Goal: Task Accomplishment & Management: Manage account settings

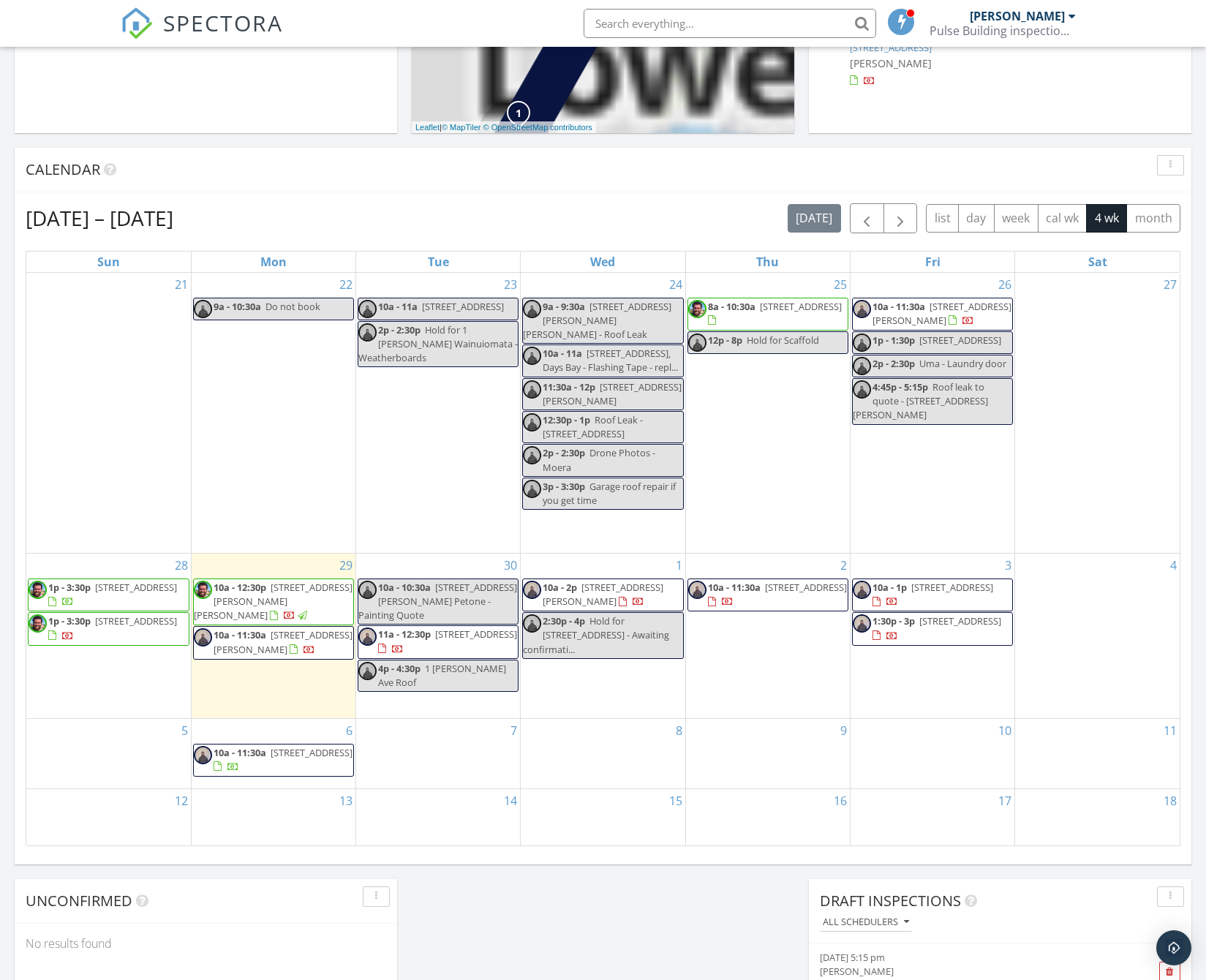
scroll to position [496, 0]
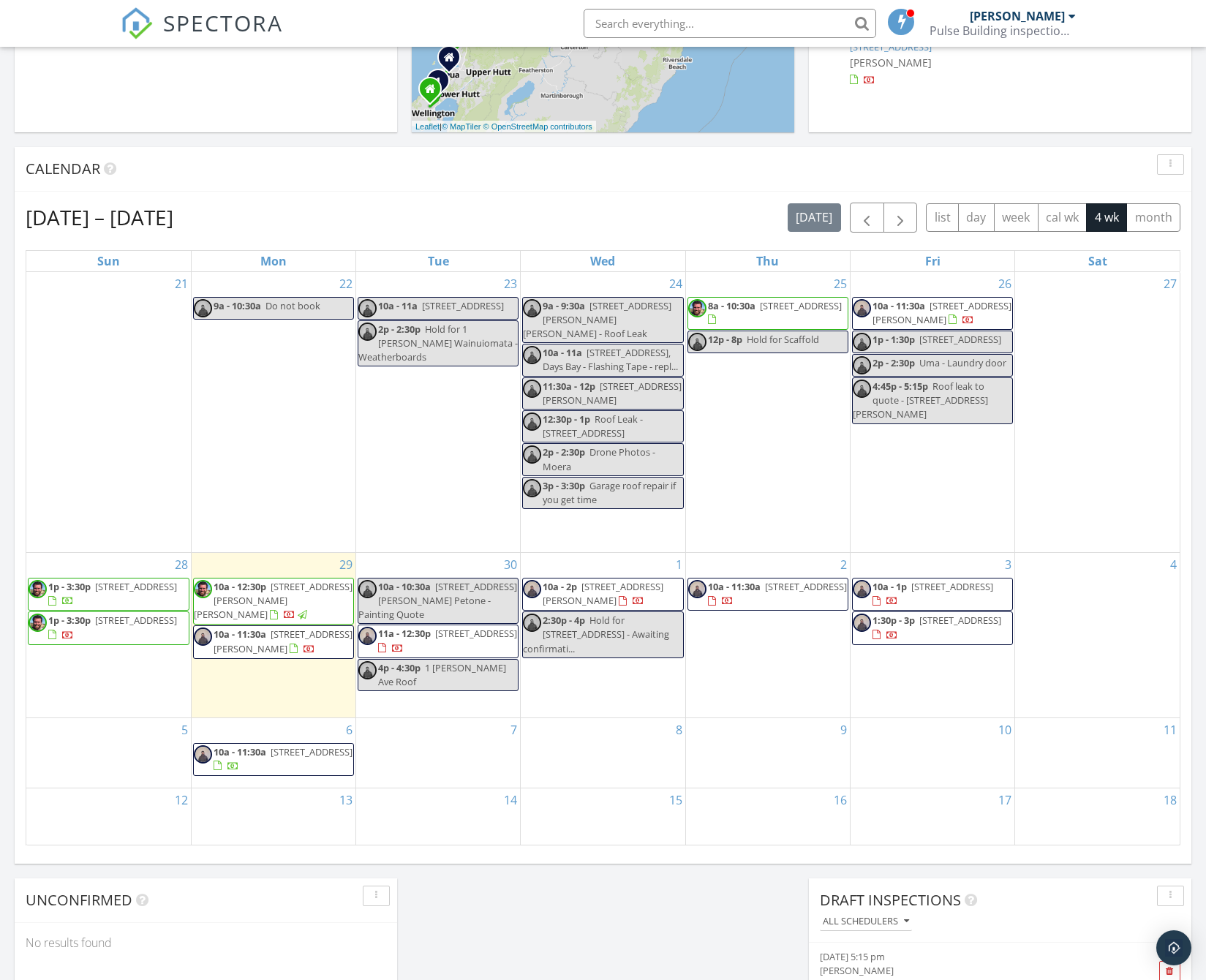
click at [266, 174] on div "Calendar" at bounding box center [592, 169] width 1133 height 22
click at [257, 580] on span "10a - 12:30p" at bounding box center [240, 586] width 53 height 13
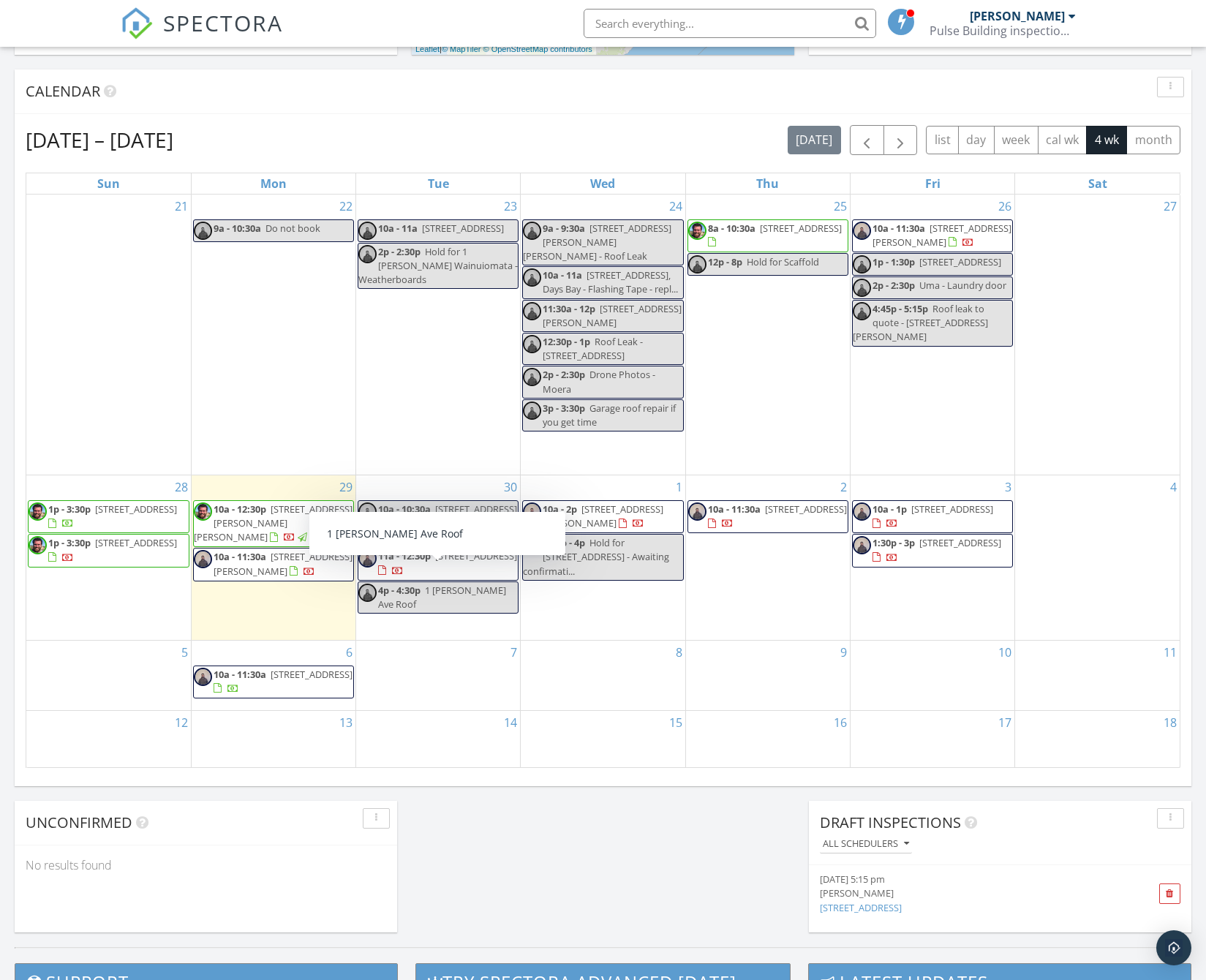
scroll to position [575, 0]
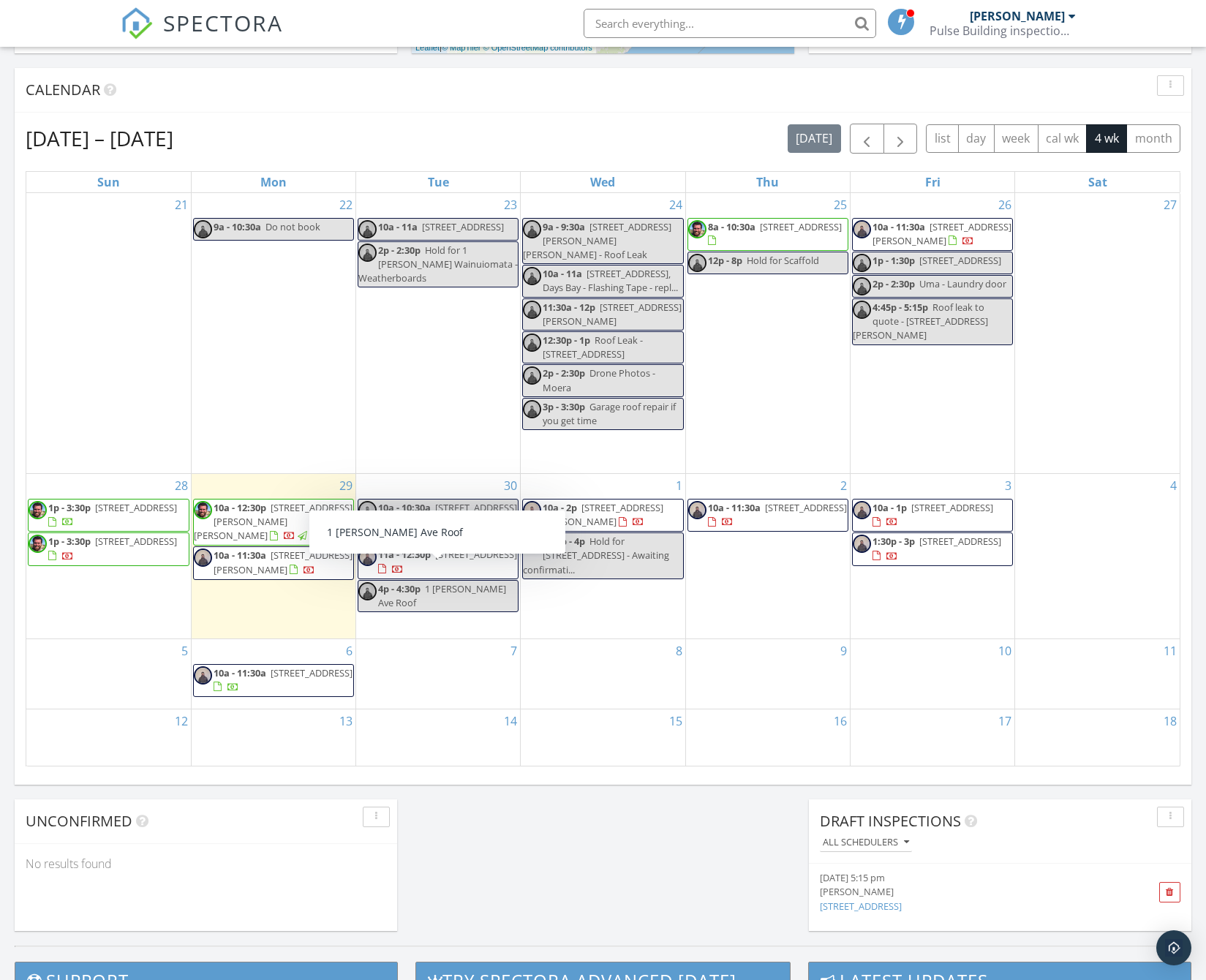
click at [274, 604] on div "29 10a - 12:30p 8 Latham Stubbs Cres, Waipawa 4210 10a - 11:30a 5A Stephen St, …" at bounding box center [273, 556] width 164 height 165
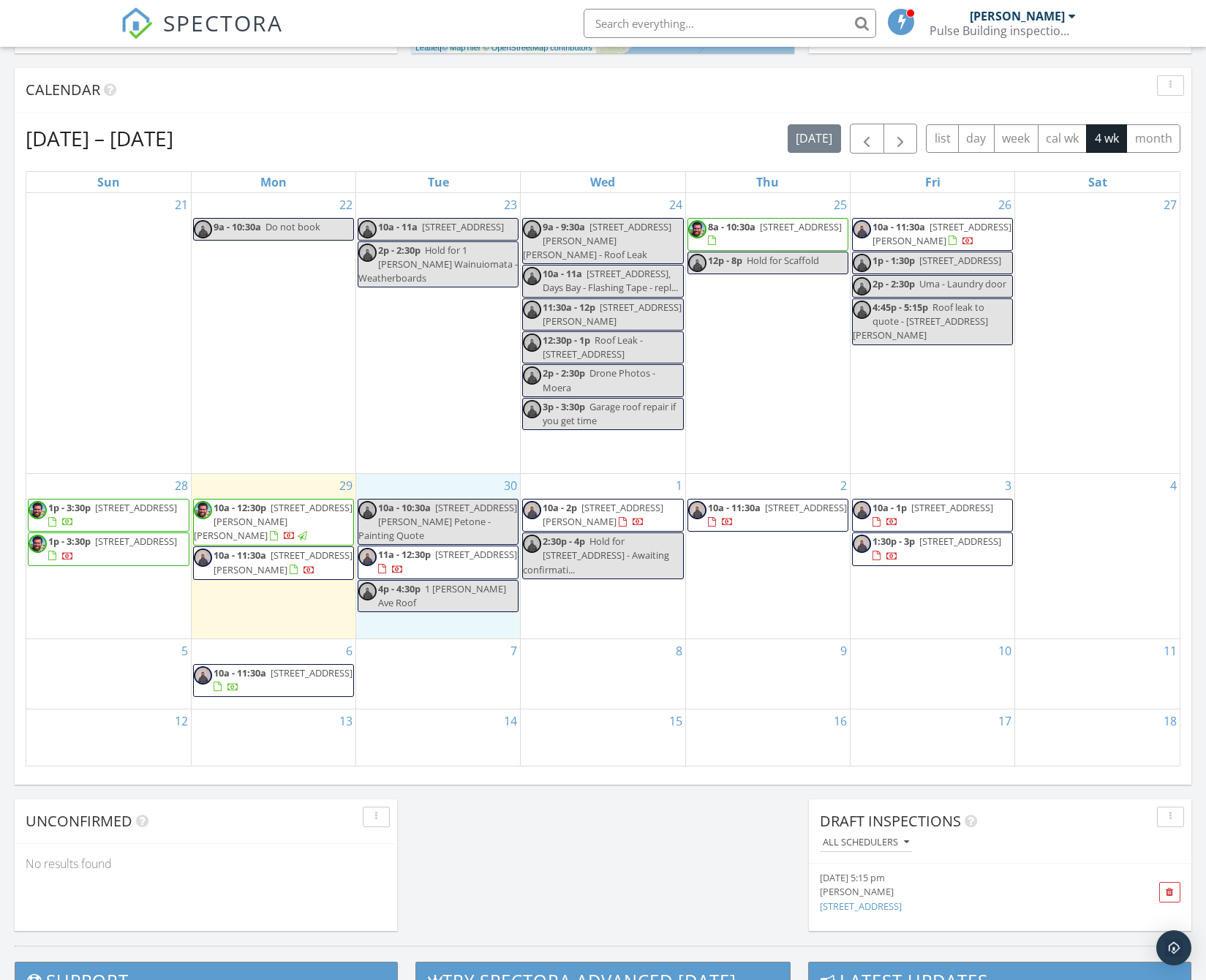
click at [500, 616] on div "30 10a - 10:30a 301 Jackson Street Petone - Painting Quote 11a - 12:30p 44 High…" at bounding box center [438, 556] width 164 height 165
click at [451, 663] on div "7" at bounding box center [438, 674] width 164 height 70
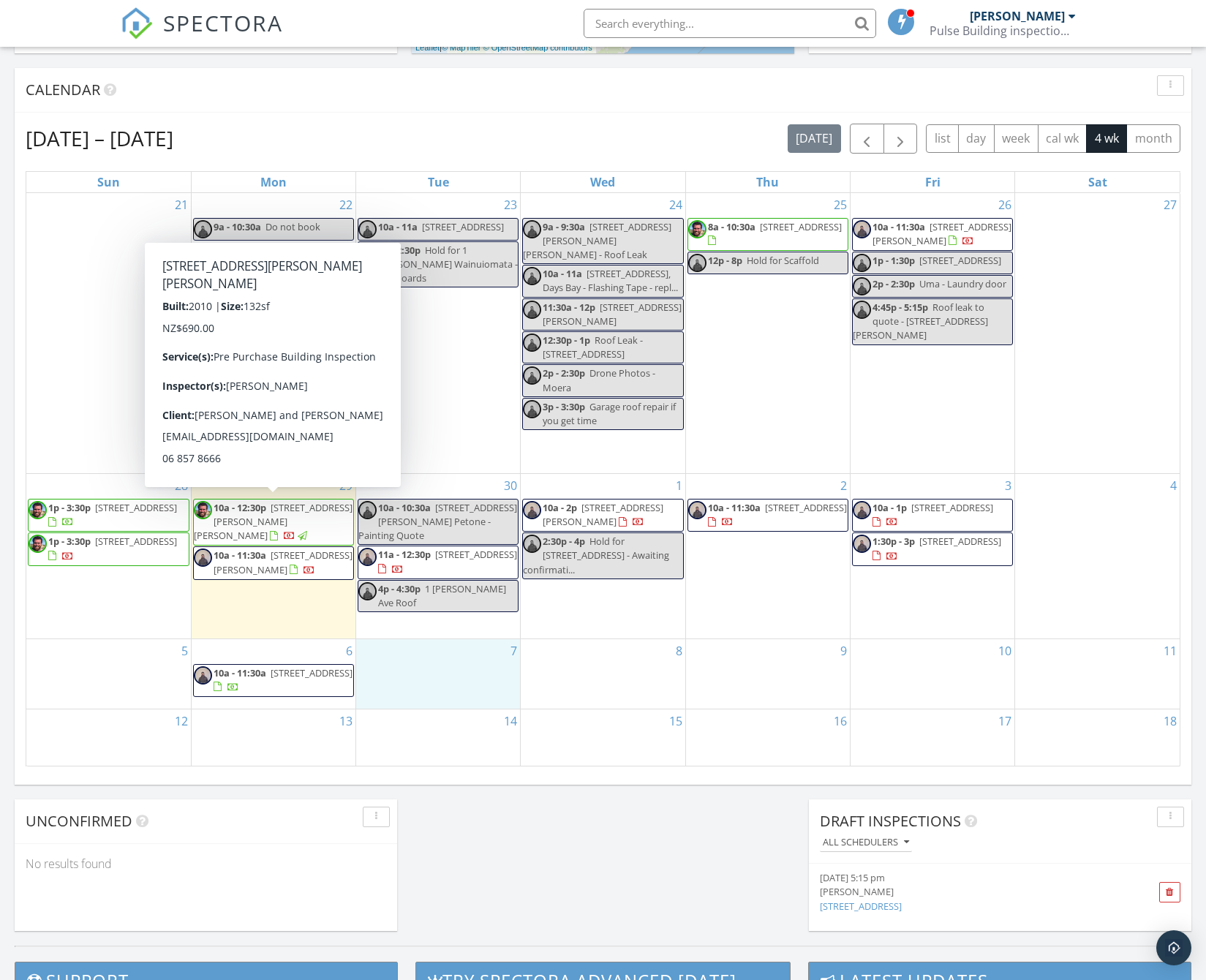
click at [624, 28] on input "text" at bounding box center [729, 24] width 292 height 29
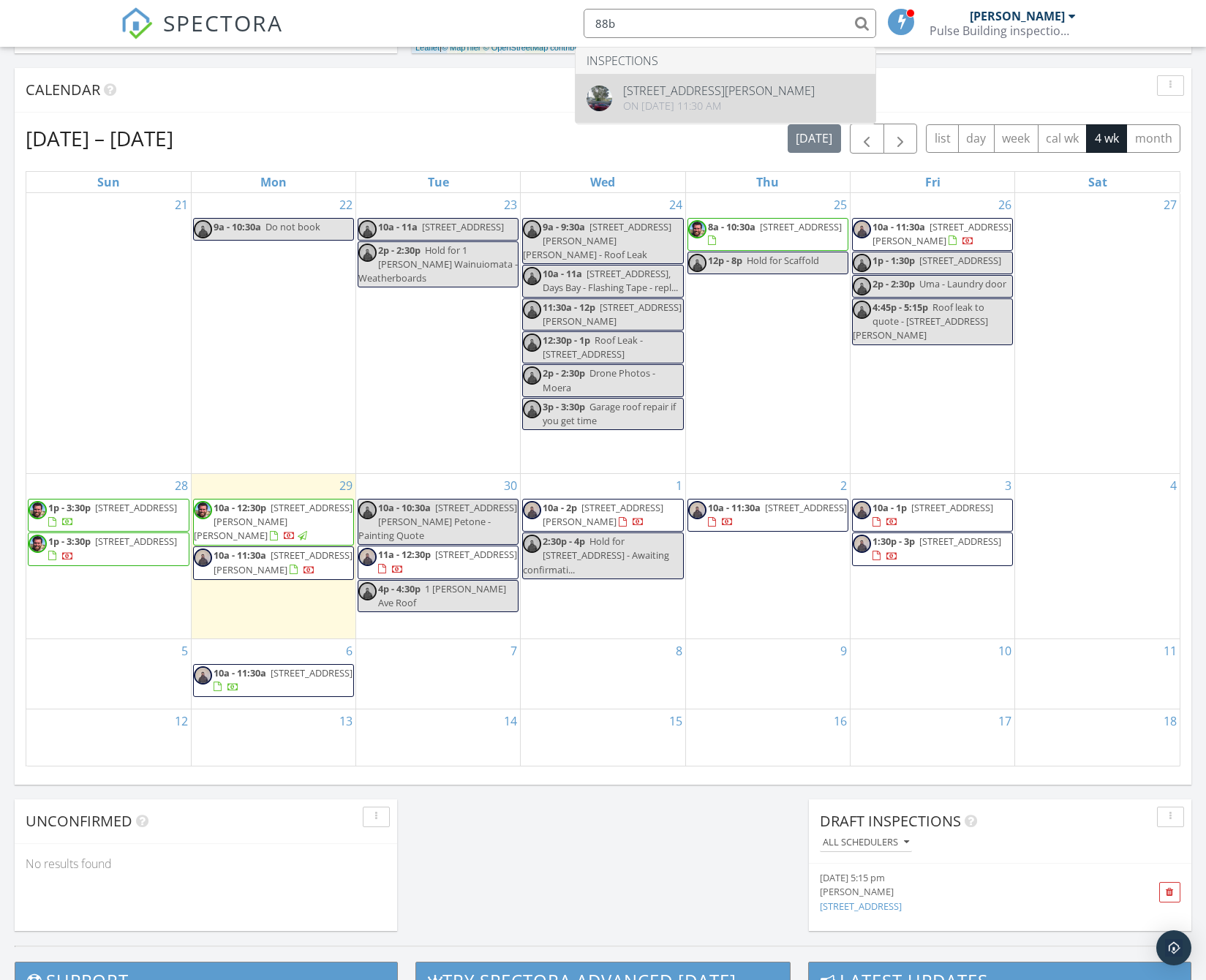
type input "88b"
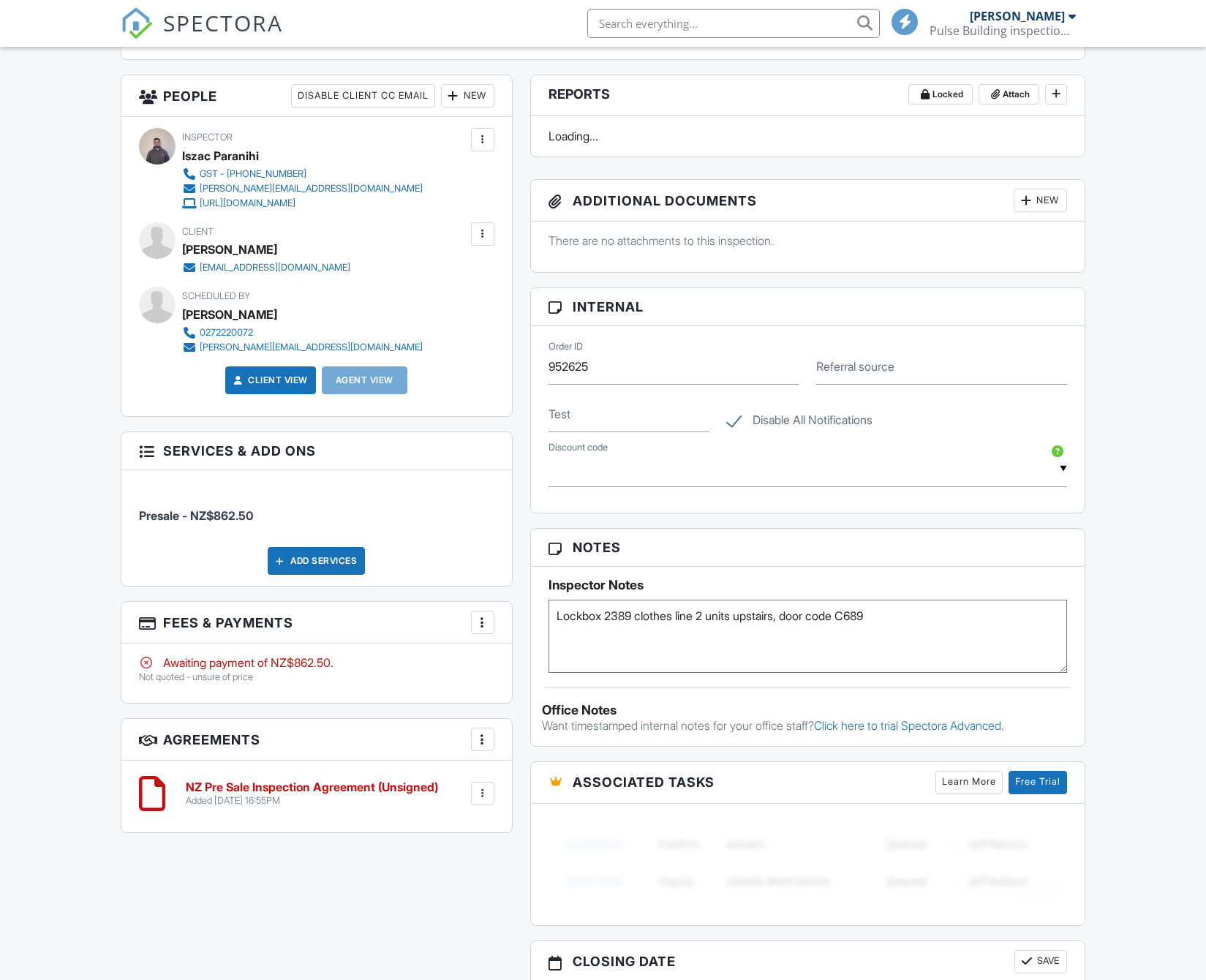
scroll to position [527, 0]
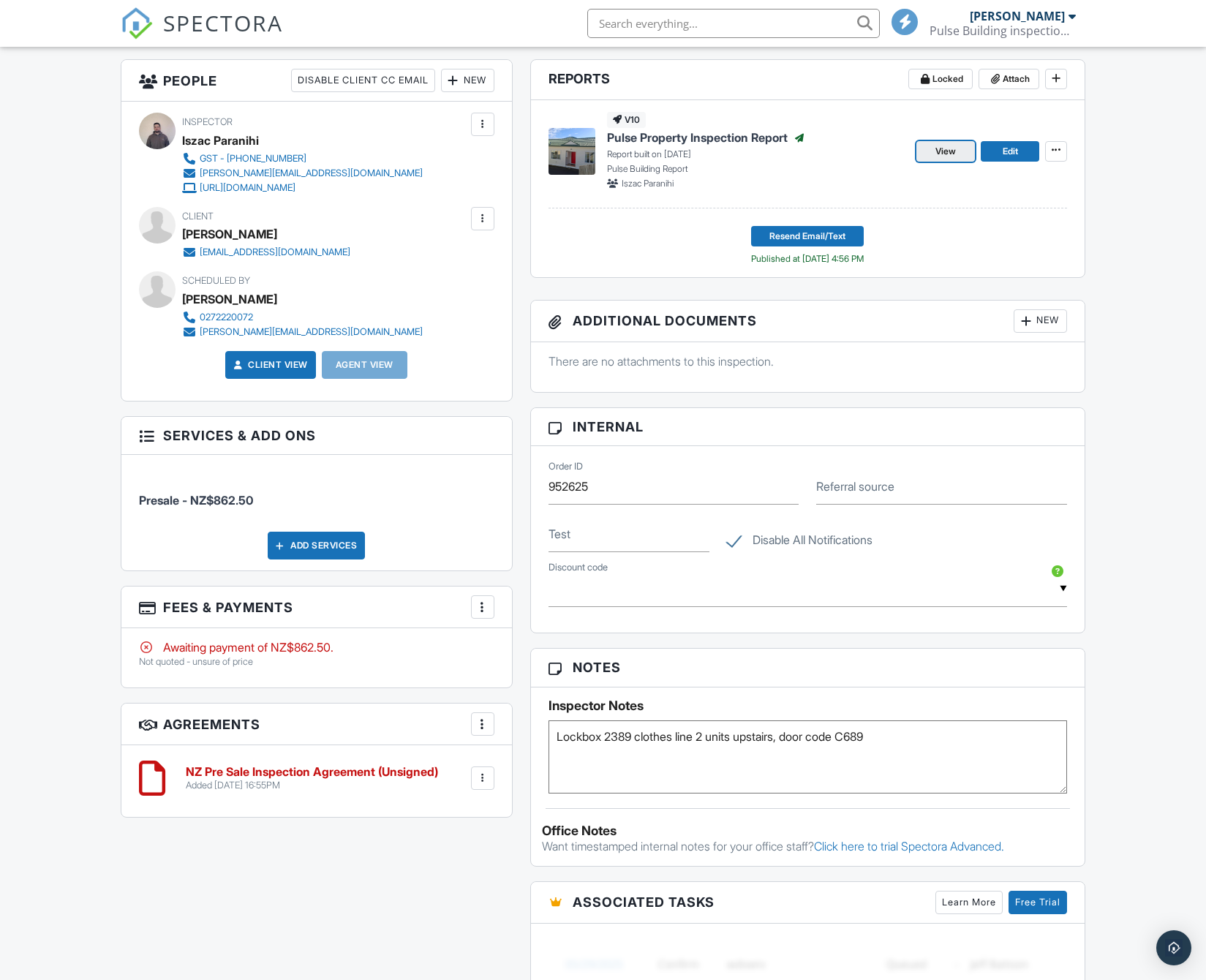
click at [968, 162] on link "View" at bounding box center [945, 151] width 59 height 21
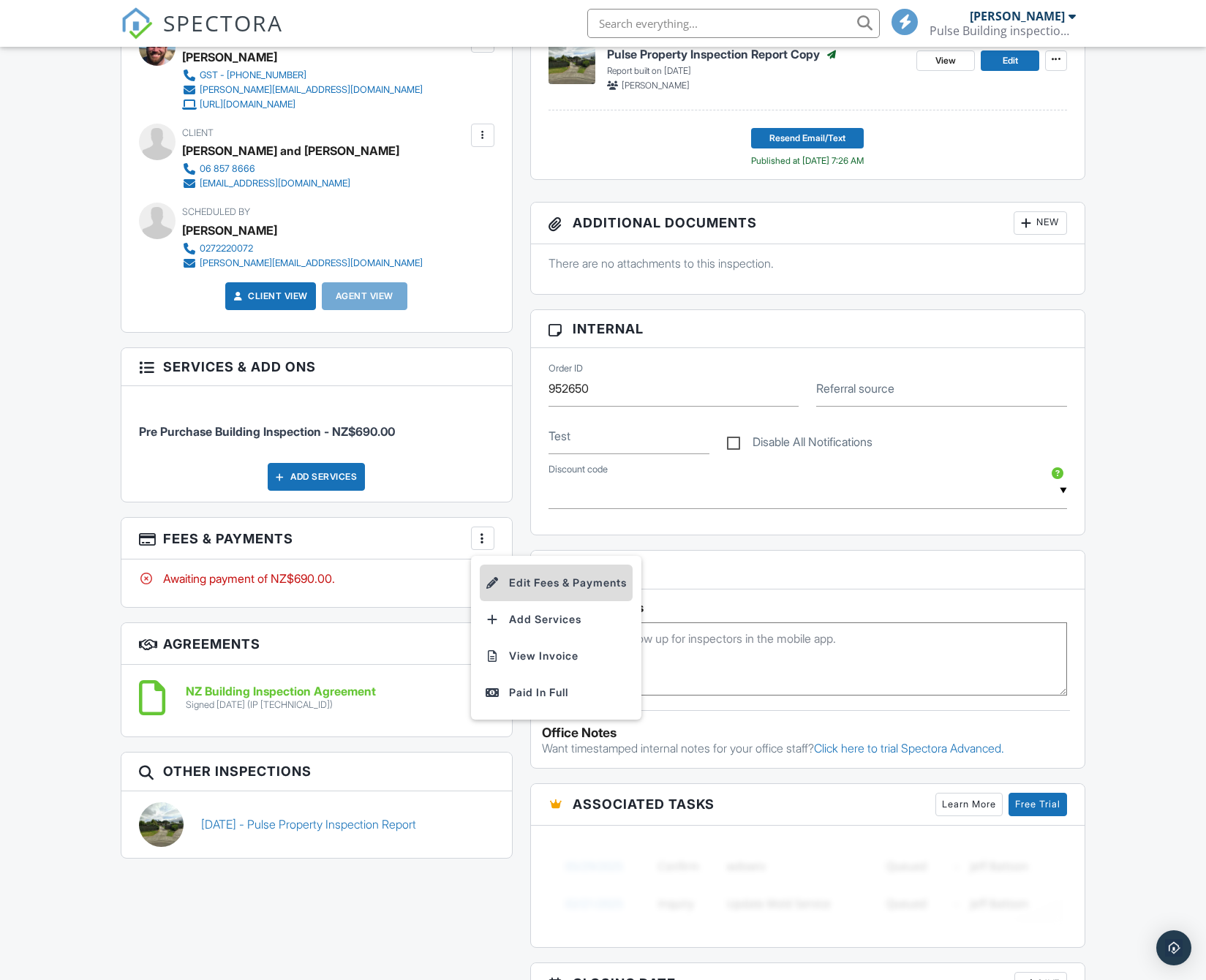
click at [531, 601] on li "Edit Fees & Payments" at bounding box center [556, 583] width 153 height 37
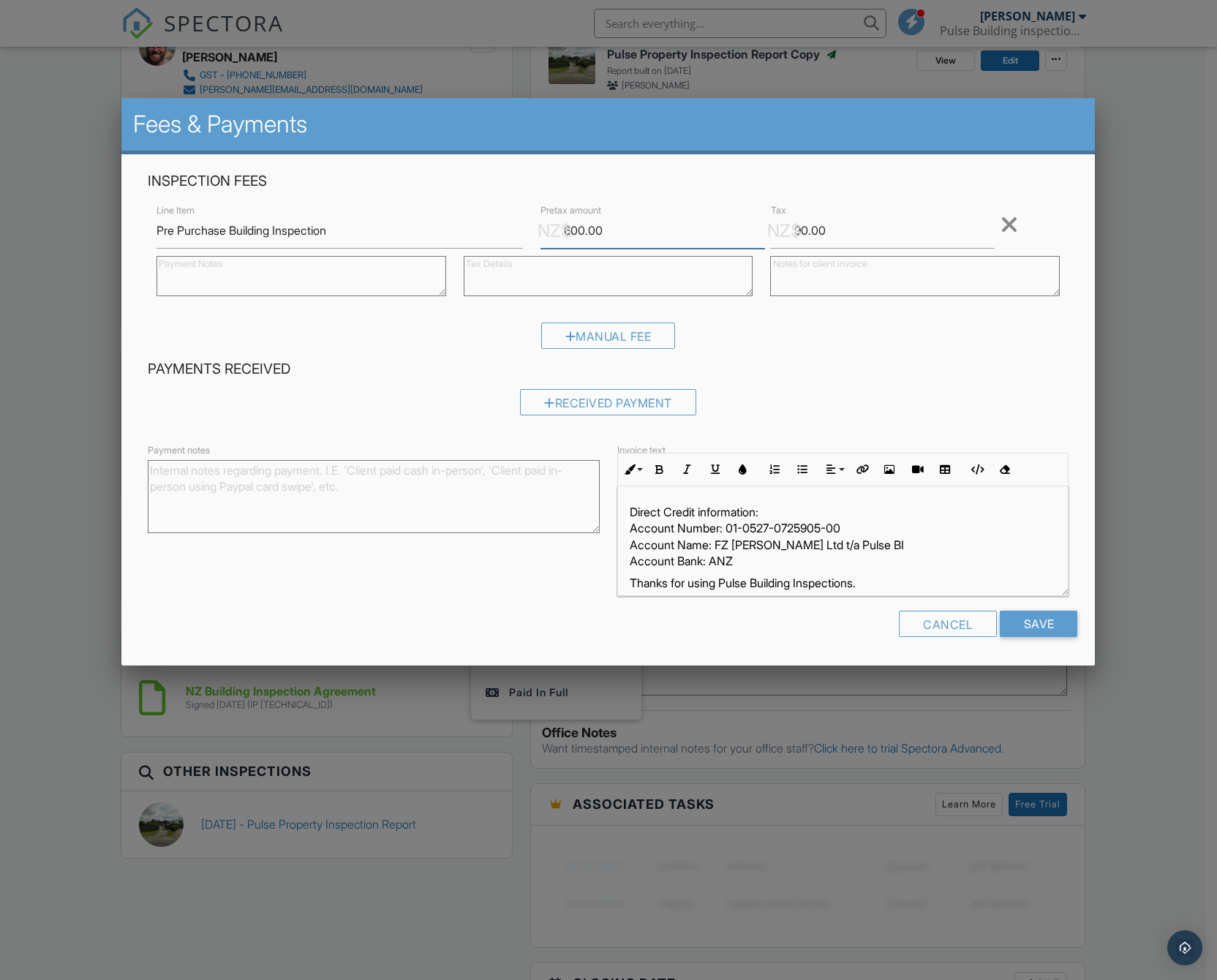
drag, startPoint x: 635, startPoint y: 239, endPoint x: 0, endPoint y: 228, distance: 635.1
click at [0, 228] on body "SPECTORA Zane Bennett Pulse Building inspections Wellington Role: Inspector Cha…" at bounding box center [603, 541] width 1206 height 1987
type input "350"
click at [900, 214] on input "90.00" at bounding box center [883, 230] width 224 height 36
drag, startPoint x: 890, startPoint y: 225, endPoint x: 666, endPoint y: 255, distance: 226.0
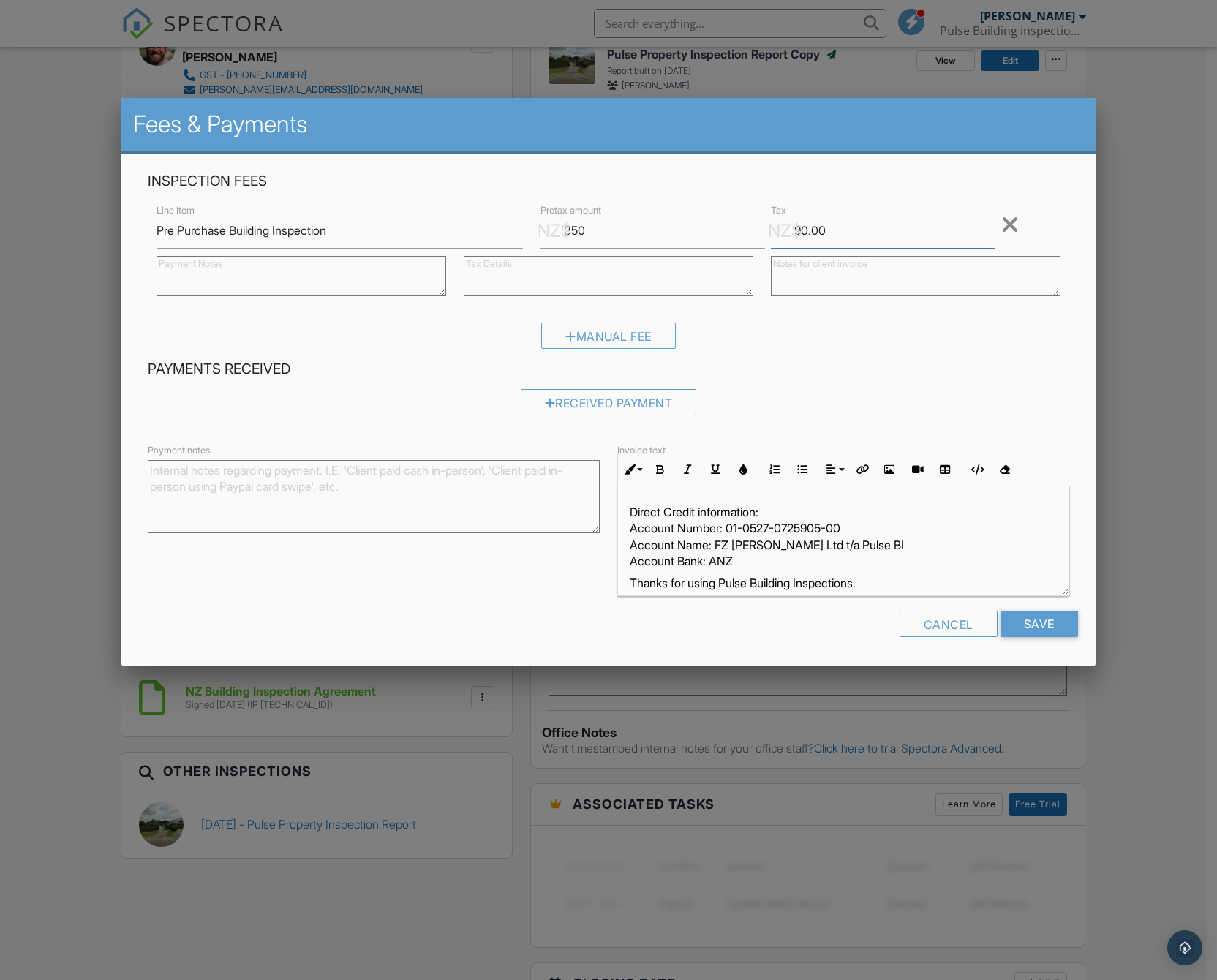
click at [666, 255] on div "Line Item Pre Purchase Building Inspection NZ$ Pretax amount 350 NZ$ Tax 90.00 …" at bounding box center [608, 254] width 921 height 106
type input "6"
type input "52.5"
click at [1038, 618] on input "Save" at bounding box center [1039, 623] width 78 height 27
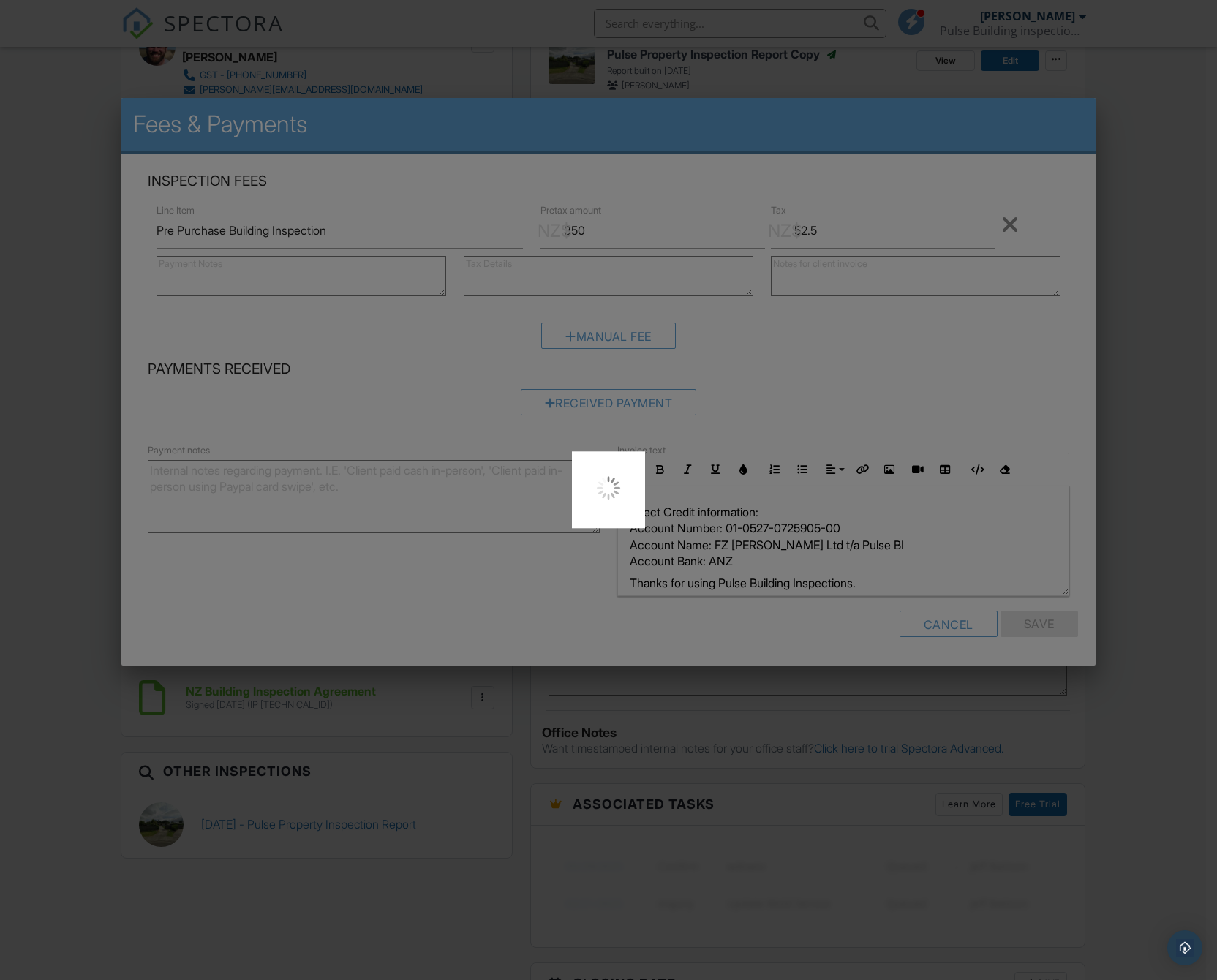
click at [893, 574] on div at bounding box center [608, 490] width 1217 height 980
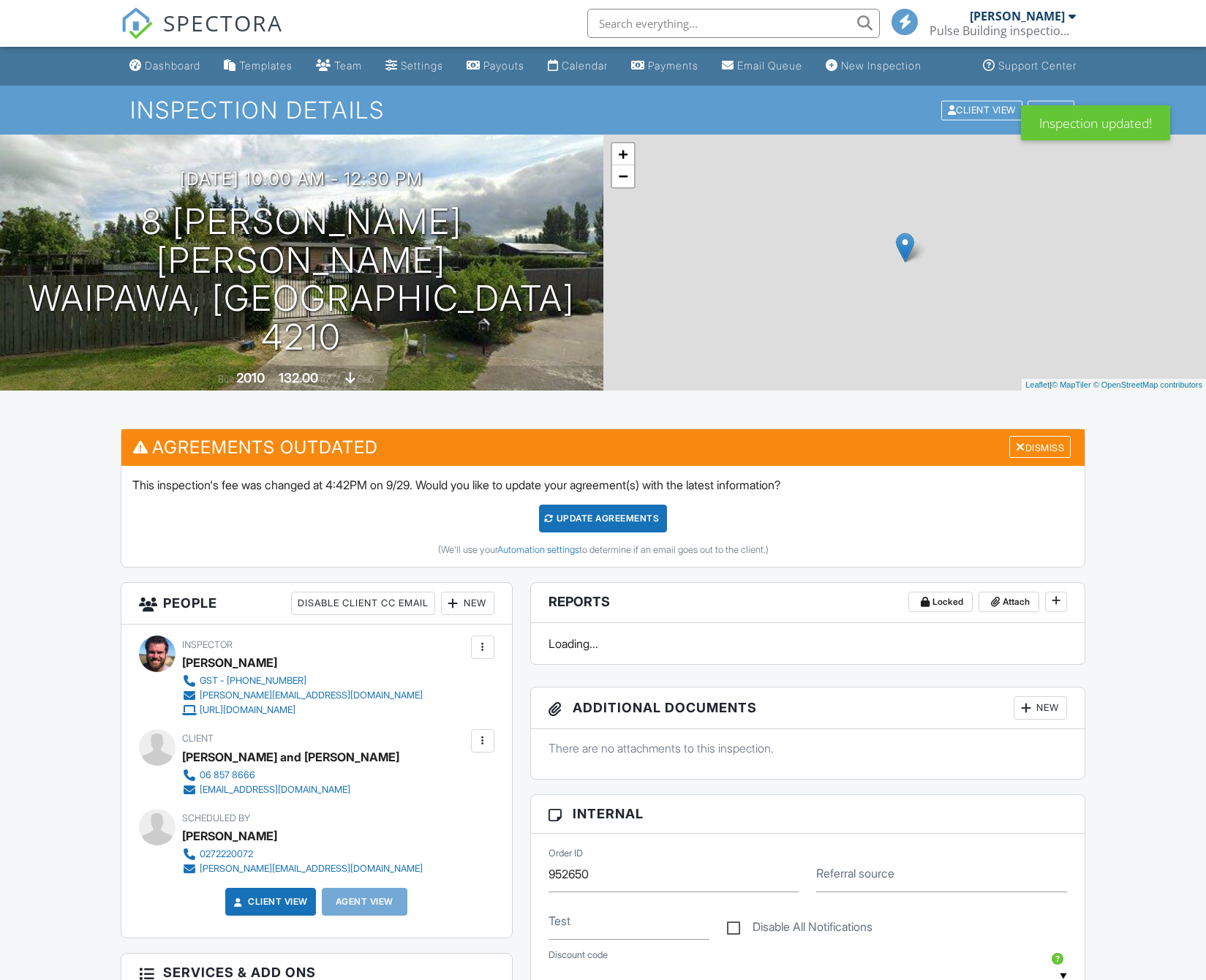
click at [625, 506] on div "Update Agreements" at bounding box center [603, 518] width 128 height 27
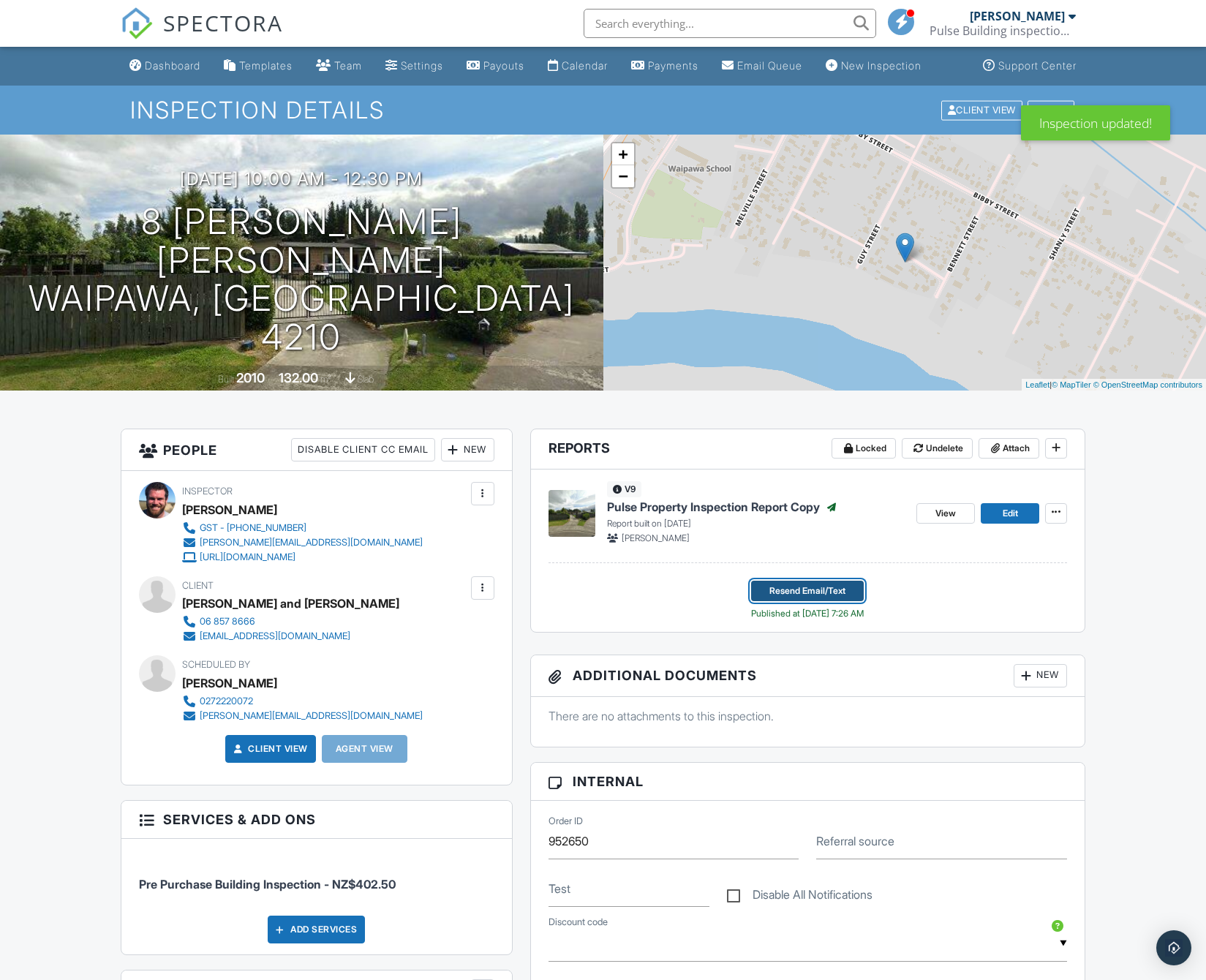
click at [812, 598] on span "Resend Email/Text" at bounding box center [807, 590] width 76 height 14
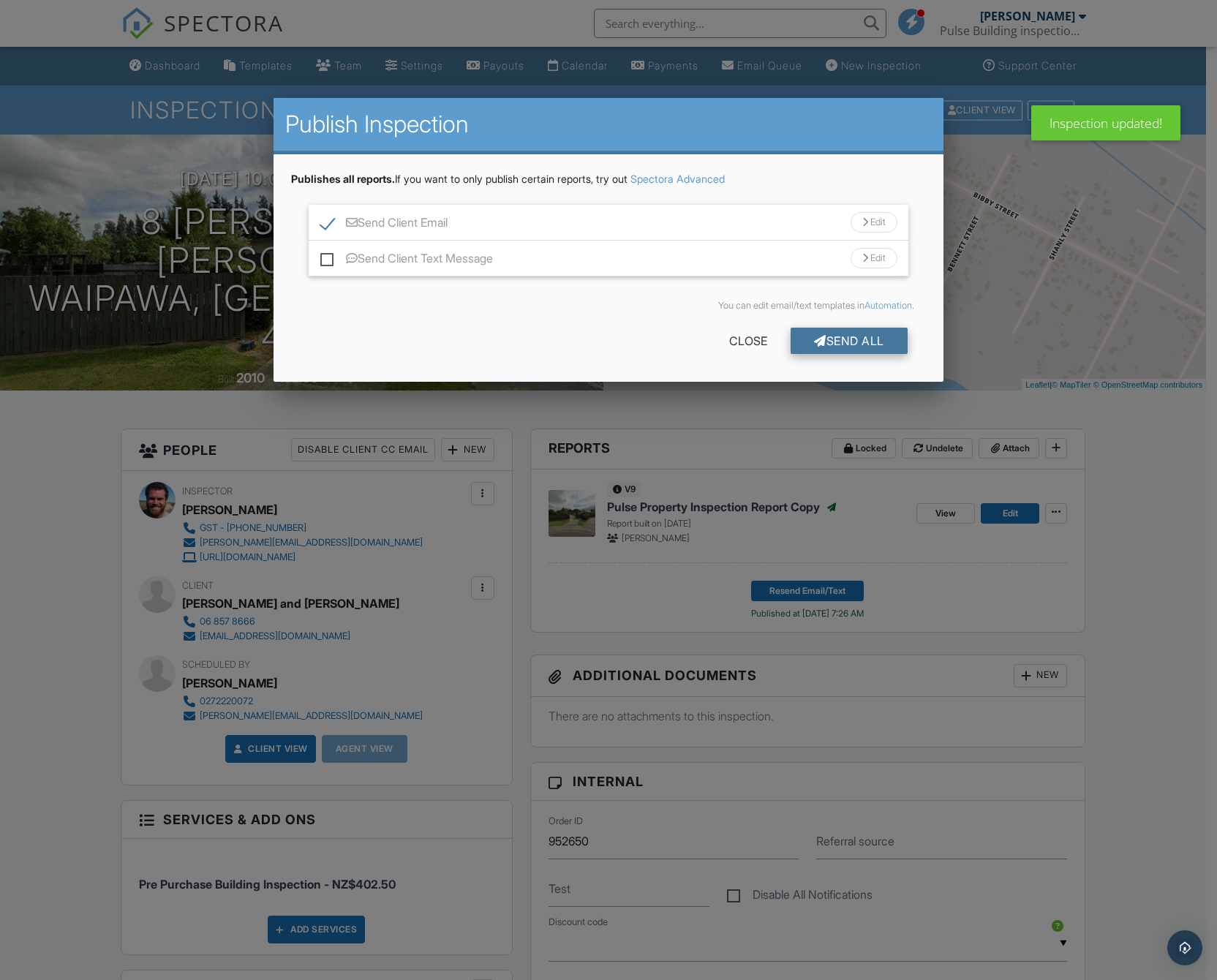
click at [801, 341] on div "Send All" at bounding box center [848, 340] width 117 height 27
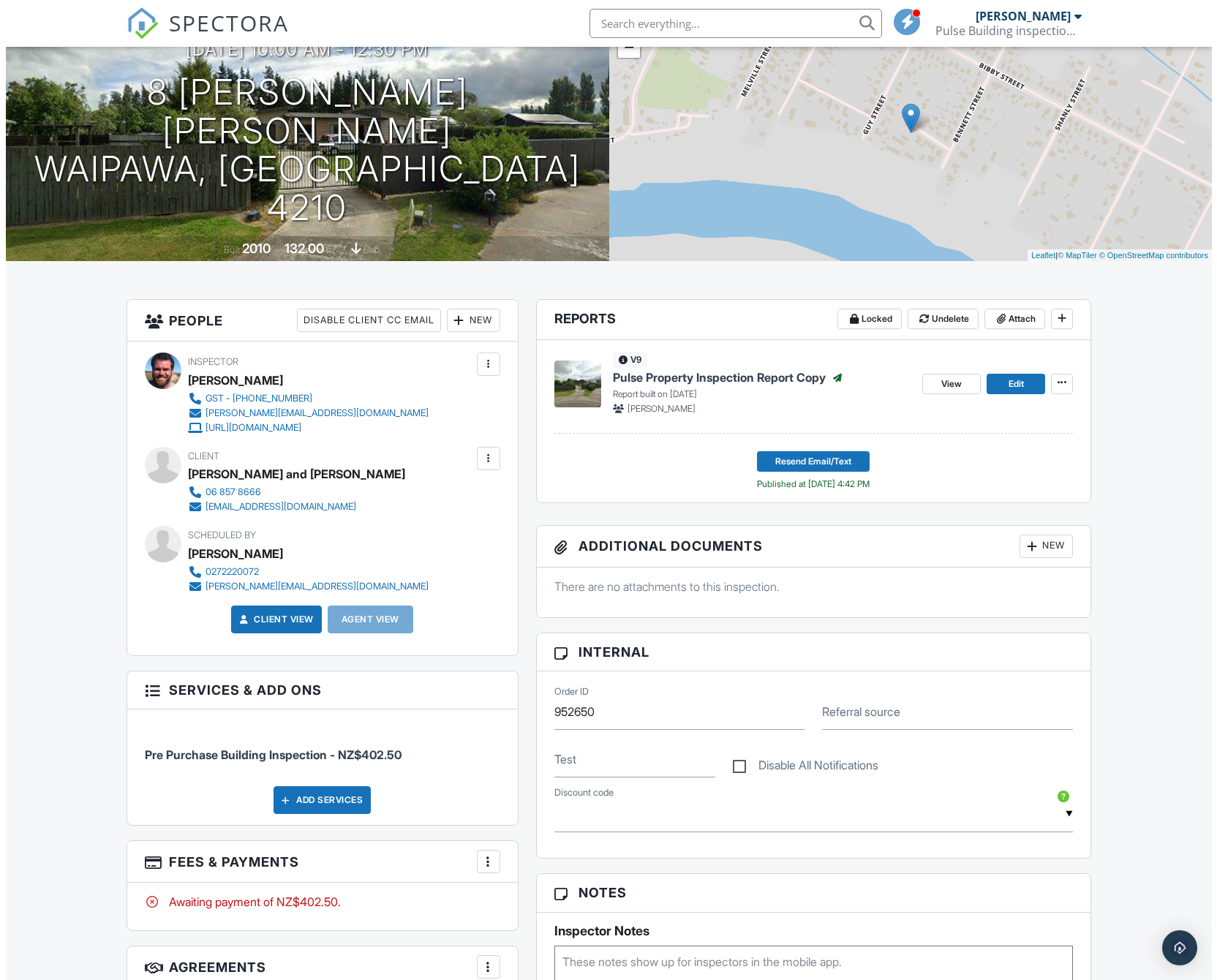
scroll to position [129, 0]
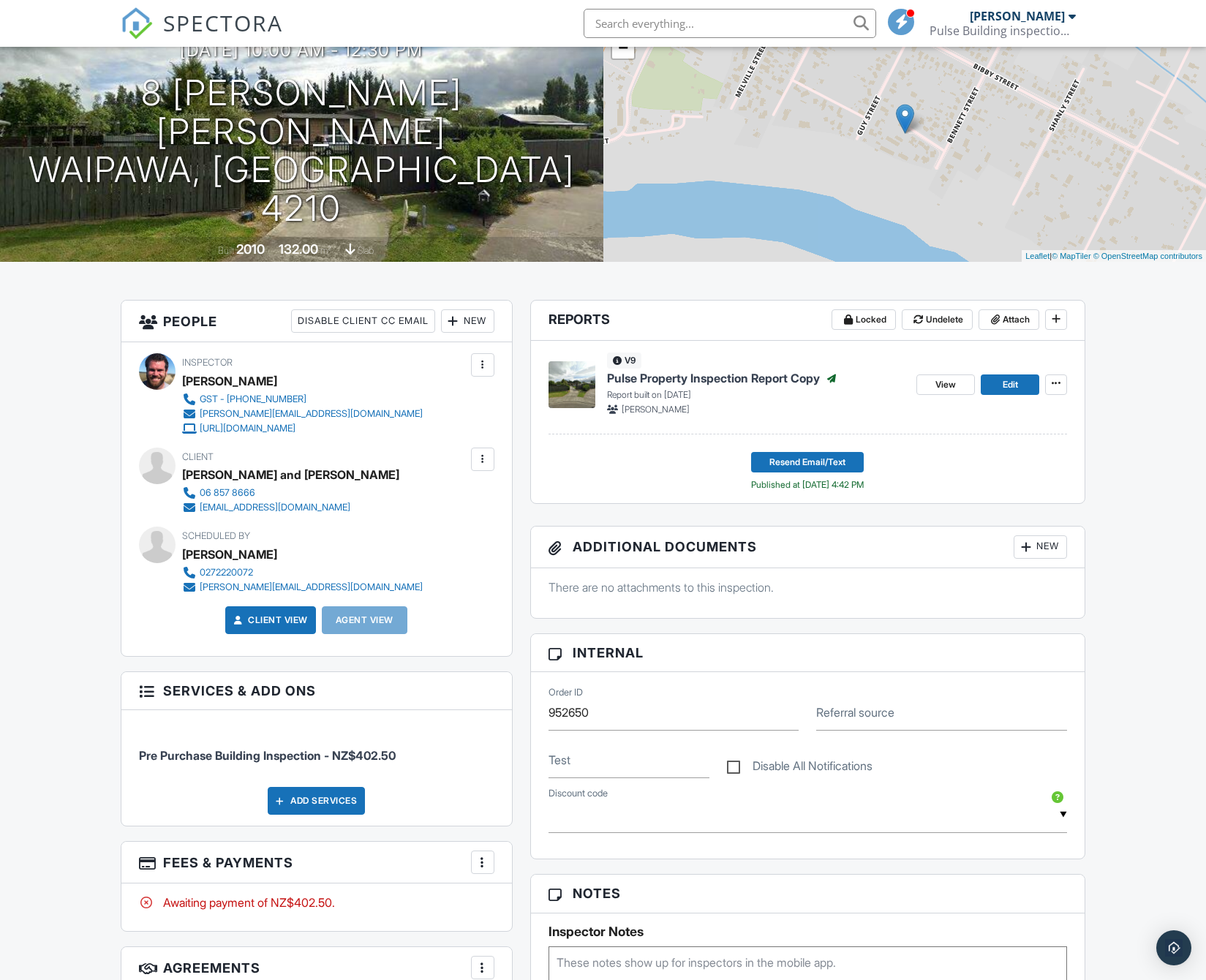
click at [474, 333] on div "New" at bounding box center [468, 320] width 53 height 24
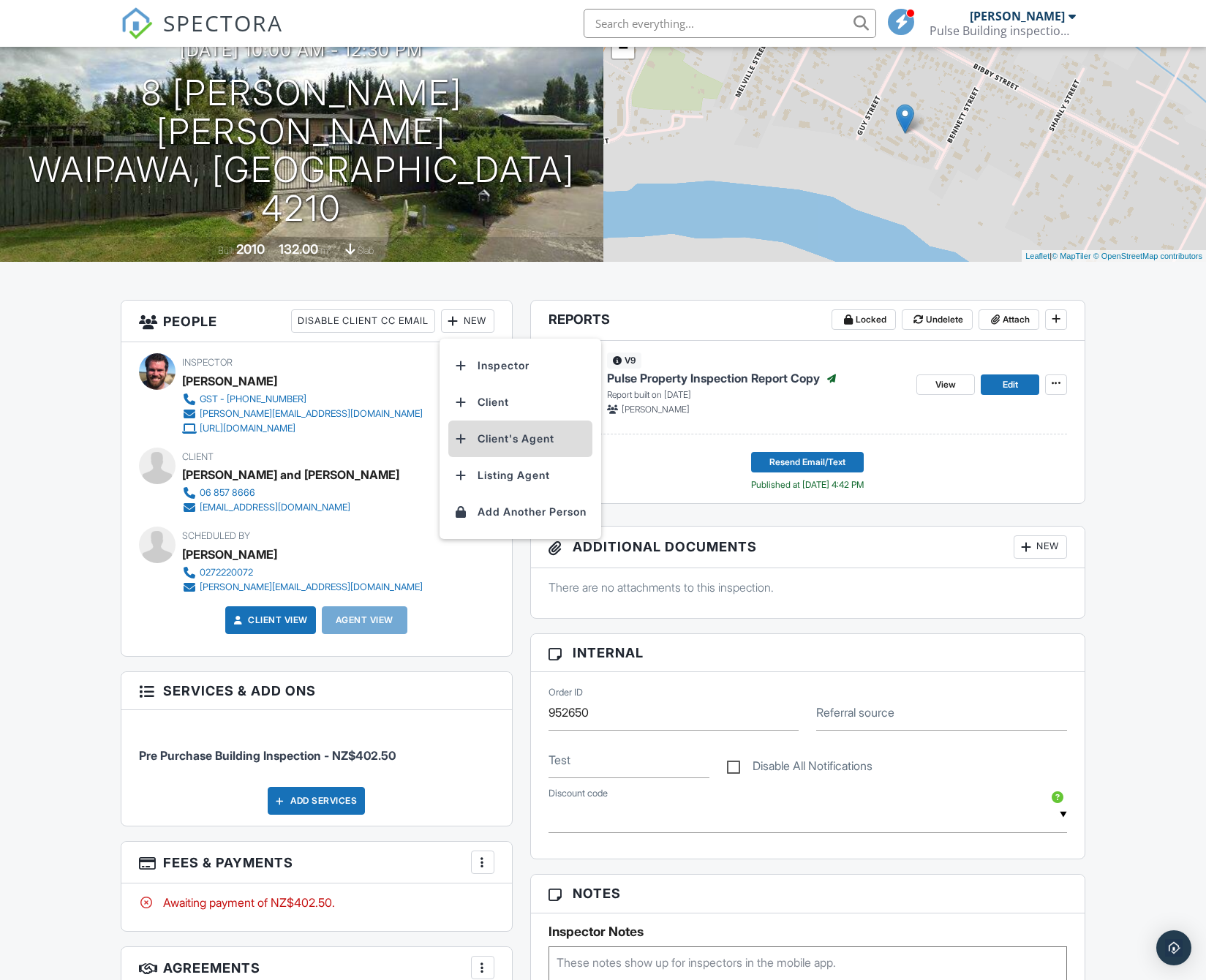
click at [526, 457] on li "Client's Agent" at bounding box center [520, 439] width 144 height 37
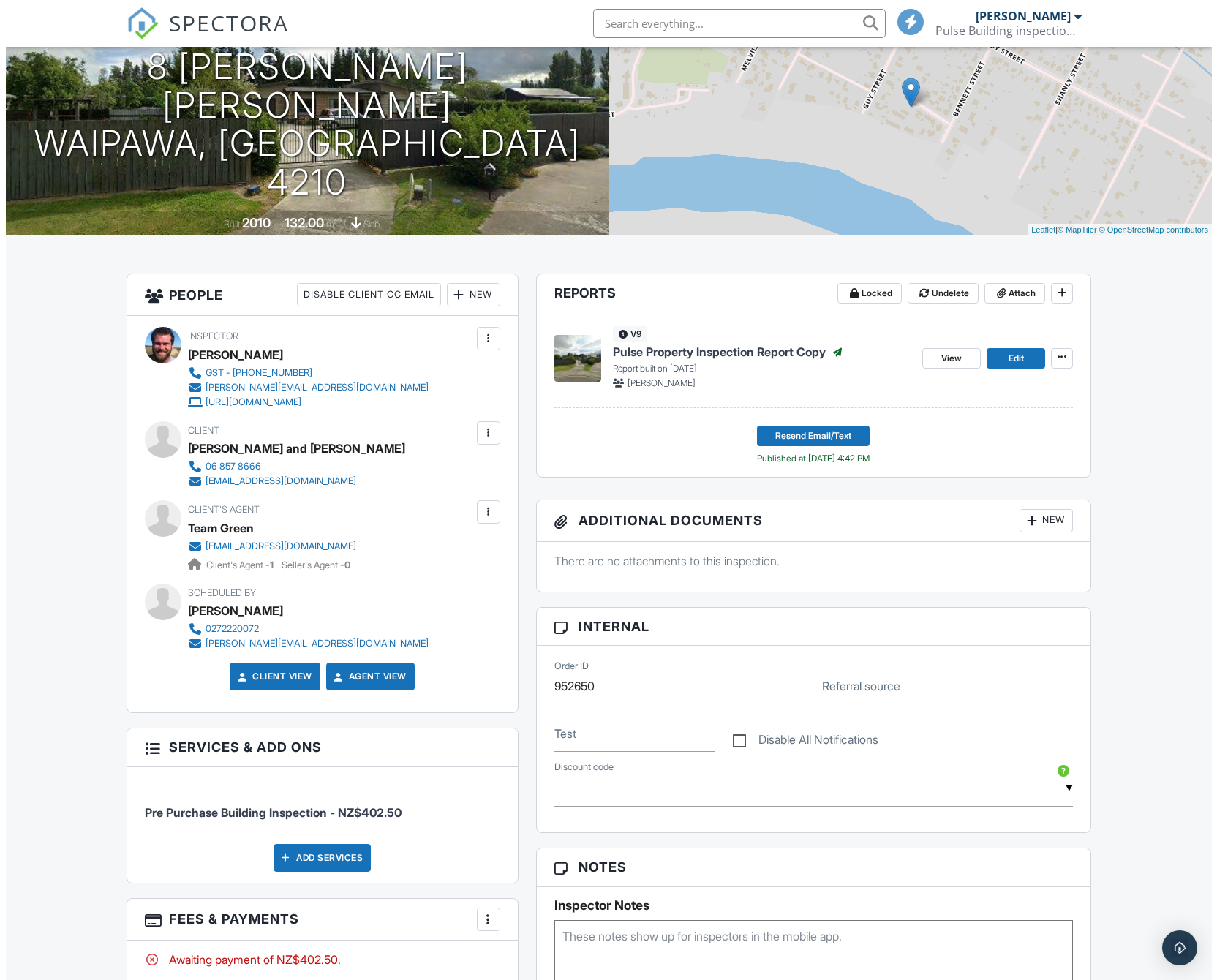
scroll to position [146, 0]
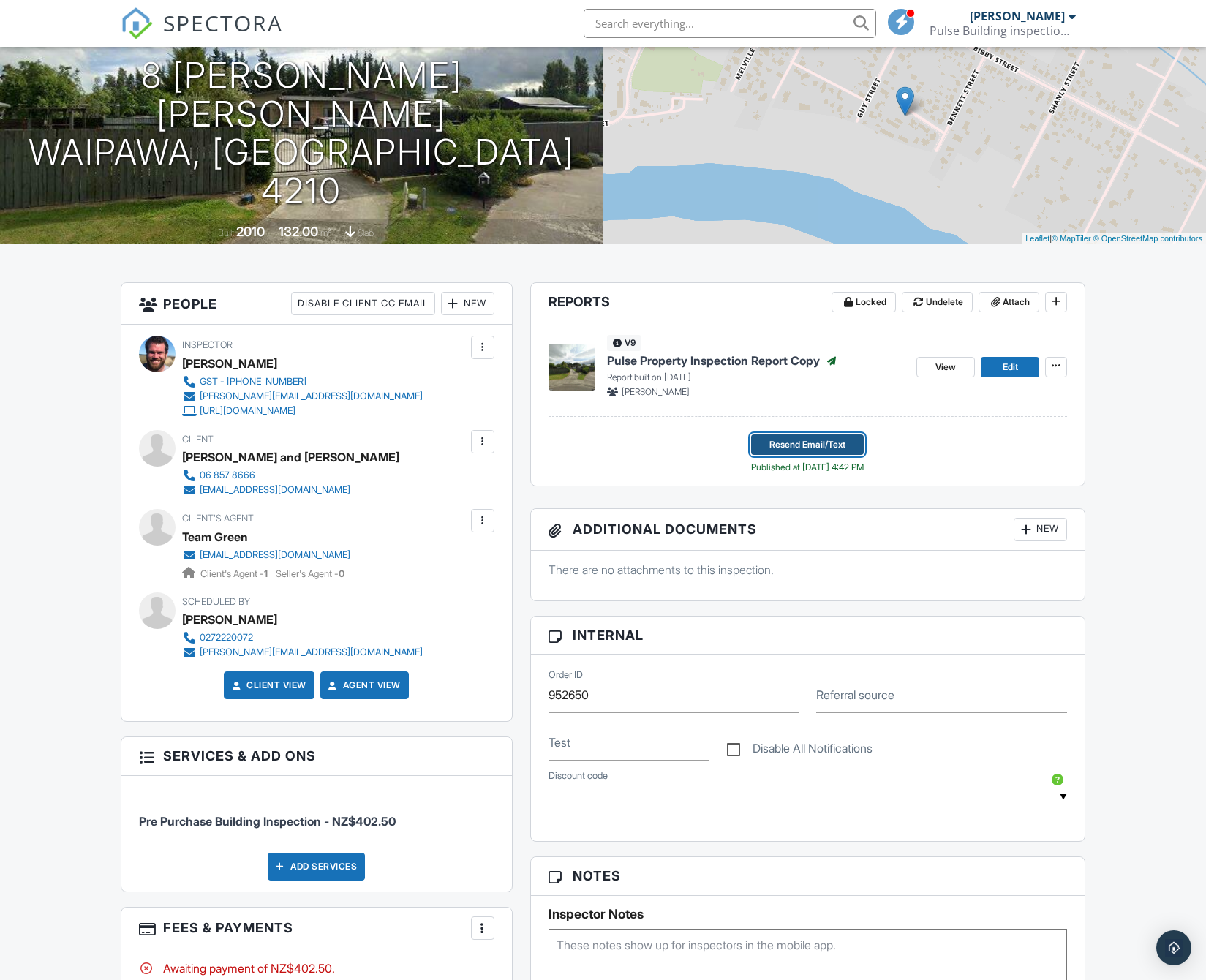
click at [822, 451] on span "Resend Email/Text" at bounding box center [807, 444] width 76 height 14
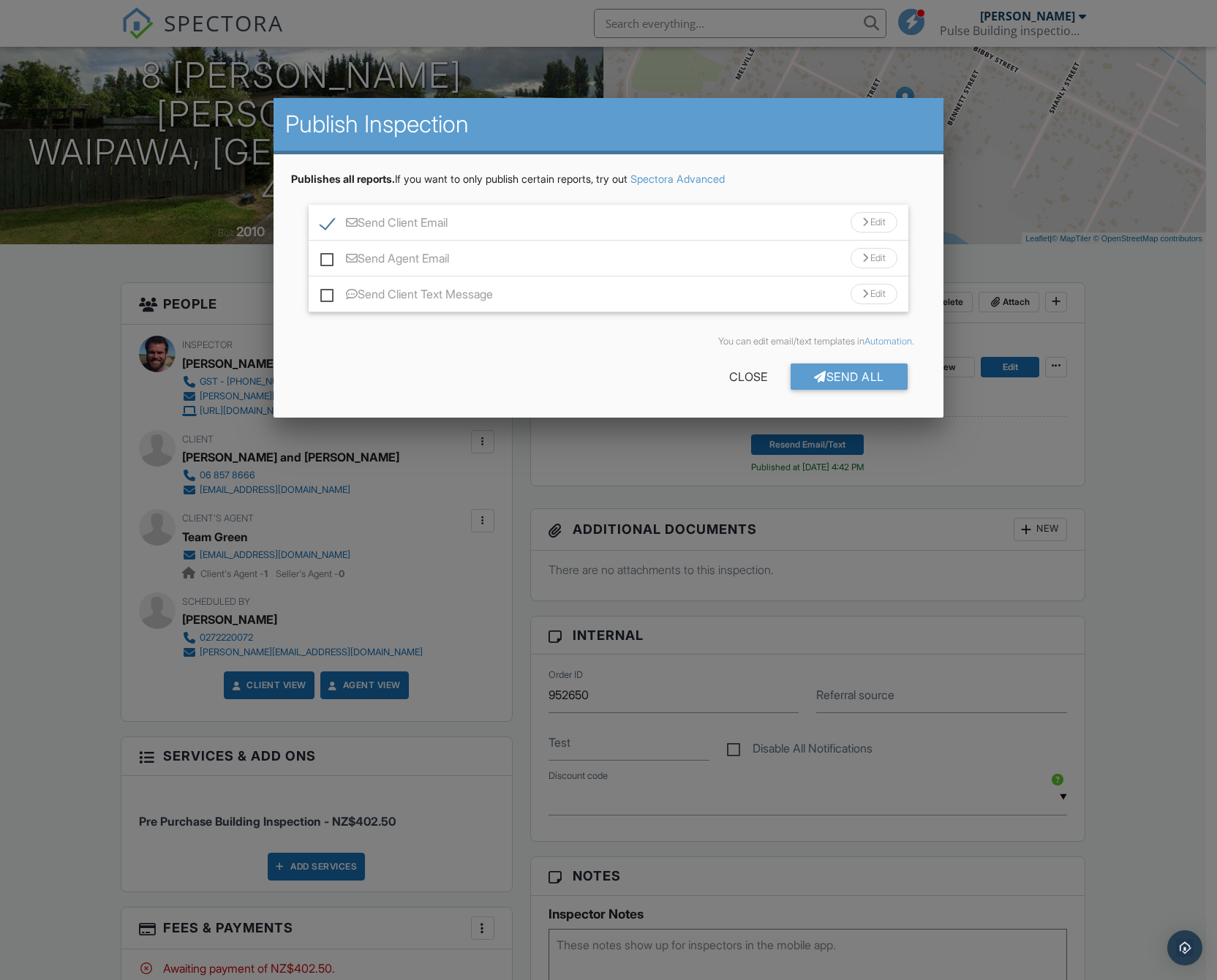
drag, startPoint x: 819, startPoint y: 384, endPoint x: 818, endPoint y: 393, distance: 9.1
click at [818, 393] on div "Send All Close" at bounding box center [608, 380] width 634 height 41
click at [820, 381] on div at bounding box center [820, 376] width 12 height 11
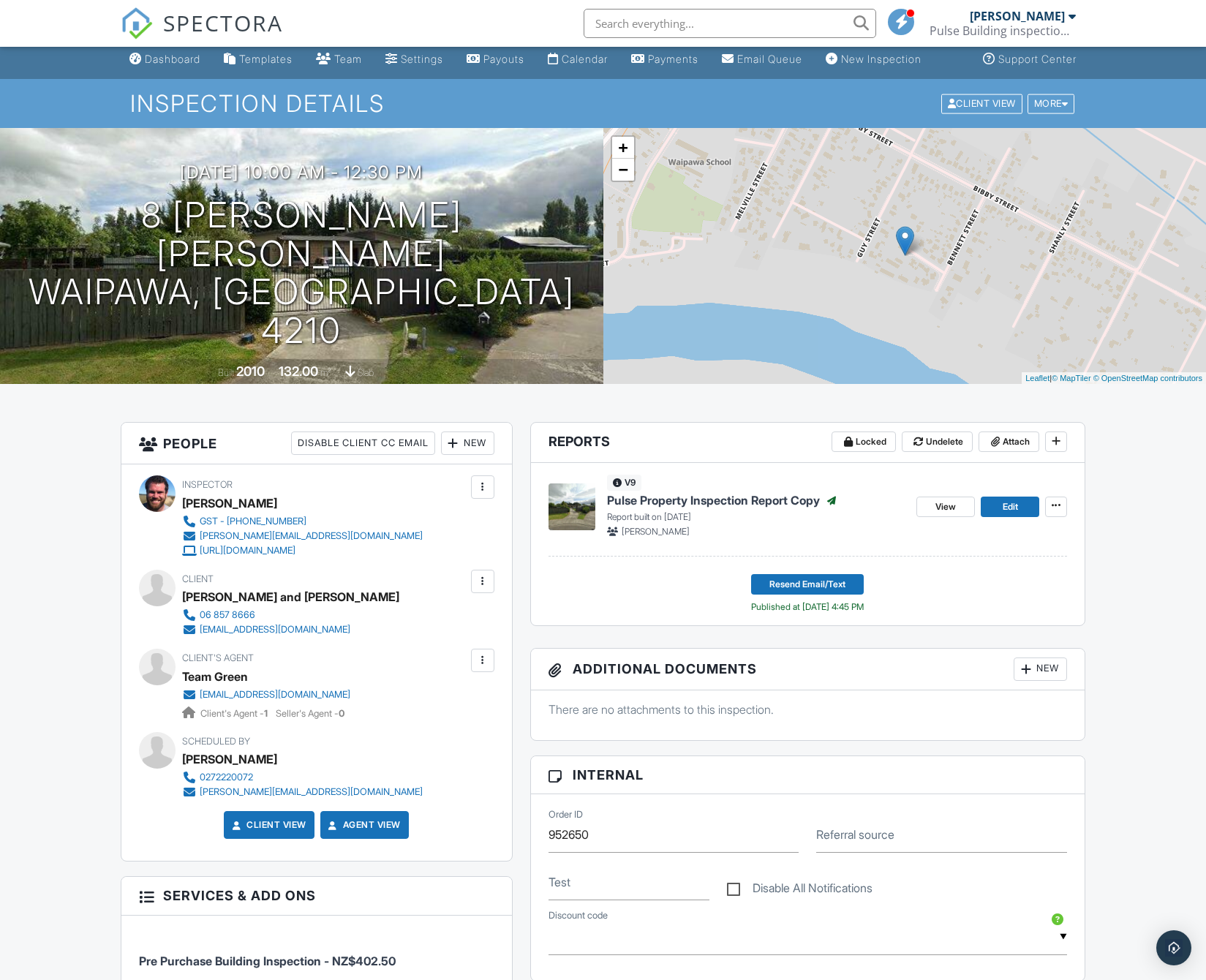
scroll to position [5, 0]
